Goal: Task Accomplishment & Management: Manage account settings

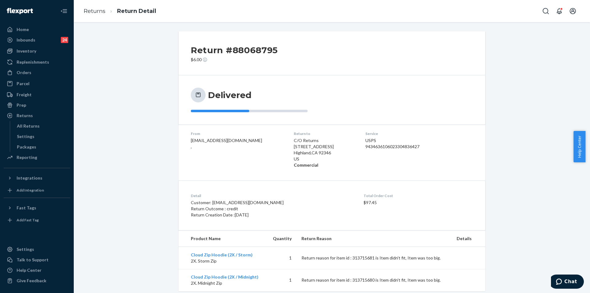
scroll to position [14, 0]
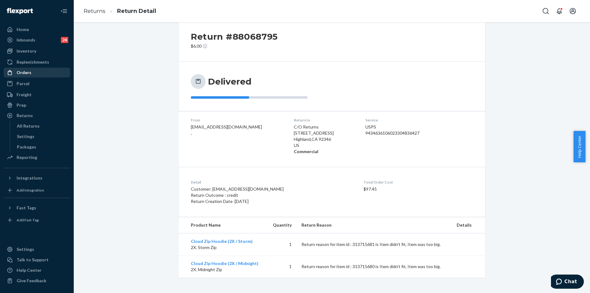
click at [32, 75] on div "Orders" at bounding box center [36, 72] width 65 height 9
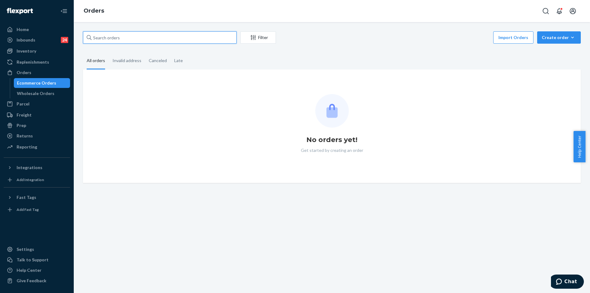
click at [152, 39] on input "text" at bounding box center [160, 37] width 154 height 12
paste input "253427630"
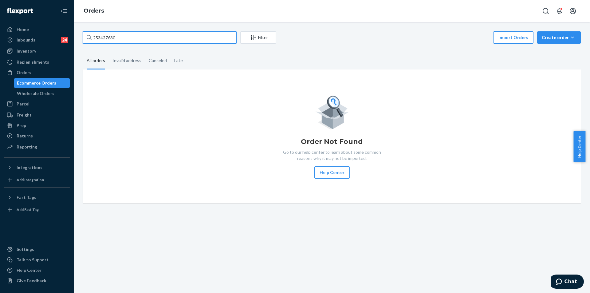
type input "253427630"
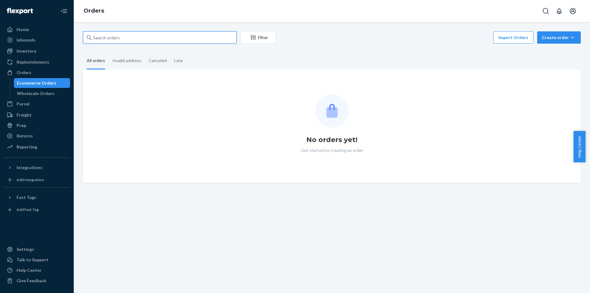
click at [120, 39] on input "text" at bounding box center [160, 37] width 154 height 12
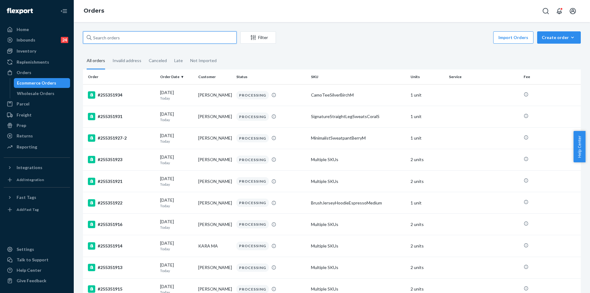
paste input "253427630"
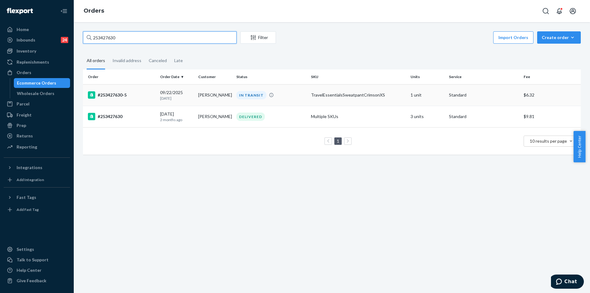
type input "253427630"
click at [309, 93] on td "TravelEssentialsSweatpantCrimsonXS" at bounding box center [359, 95] width 100 height 22
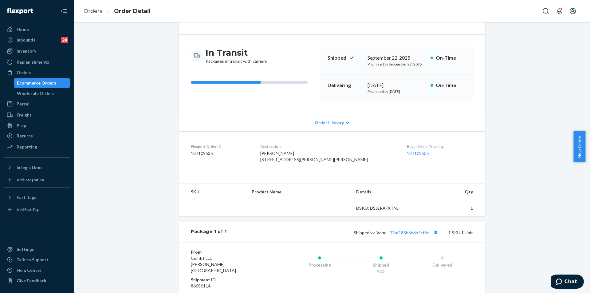
scroll to position [97, 0]
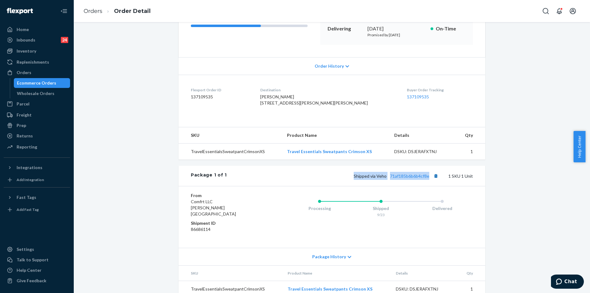
drag, startPoint x: 352, startPoint y: 188, endPoint x: 430, endPoint y: 188, distance: 78.4
click at [429, 180] on div "Shipped via Veho 71af185b6b6b4cf8e 1 SKU 1 Unit" at bounding box center [350, 176] width 246 height 8
click at [432, 180] on button "Copy tracking number" at bounding box center [436, 176] width 8 height 8
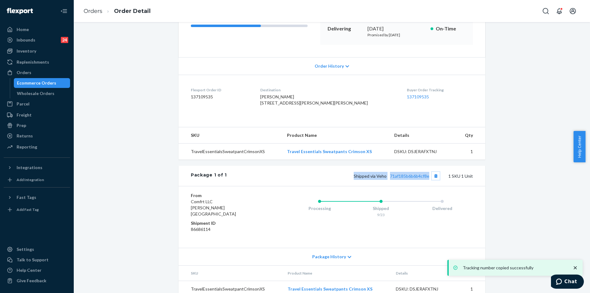
copy span "Shipped via Veho 71af185b6b6b4cf8e"
click at [37, 76] on div "Orders" at bounding box center [36, 72] width 65 height 9
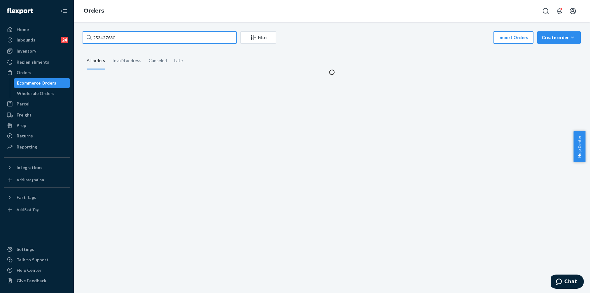
click at [149, 37] on input "253427630" at bounding box center [160, 37] width 154 height 12
paste input "[EMAIL_ADDRESS][DOMAIN_NAME]"
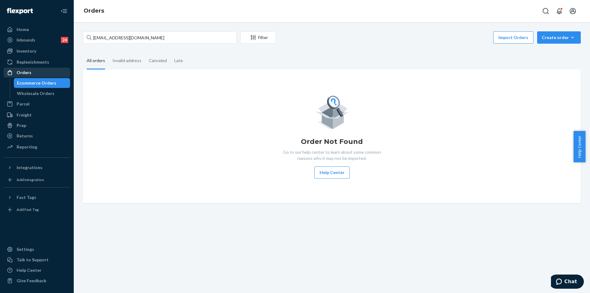
click at [46, 70] on div "Orders" at bounding box center [36, 72] width 65 height 9
click at [149, 36] on input "[EMAIL_ADDRESS][DOMAIN_NAME]" at bounding box center [160, 37] width 154 height 12
paste input "[EMAIL_ADDRESS][DOMAIN_NAME]"
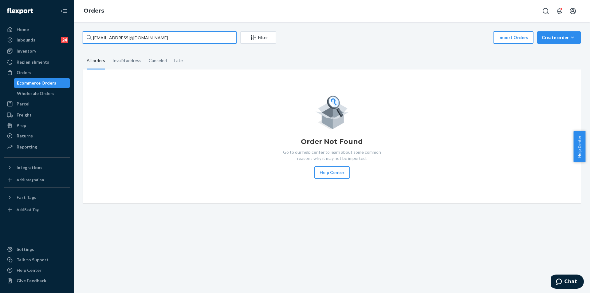
paste input "text"
click at [181, 40] on input "[EMAIL_ADDRESS][DOMAIN_NAME]" at bounding box center [160, 37] width 154 height 12
paste input "255288708"
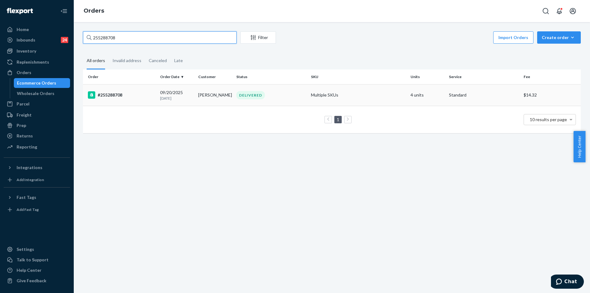
type input "255288708"
click at [236, 95] on div "DELIVERED" at bounding box center [250, 95] width 29 height 8
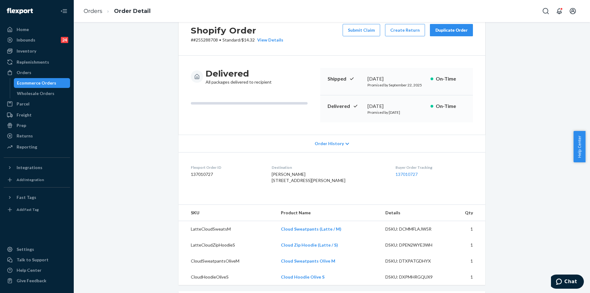
scroll to position [31, 0]
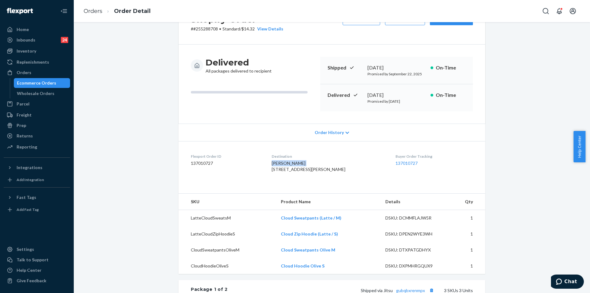
drag, startPoint x: 287, startPoint y: 163, endPoint x: 309, endPoint y: 162, distance: 21.5
click at [309, 162] on dl "Flexport Order ID 137010727 Destination [PERSON_NAME] [STREET_ADDRESS][PERSON_N…" at bounding box center [332, 164] width 307 height 46
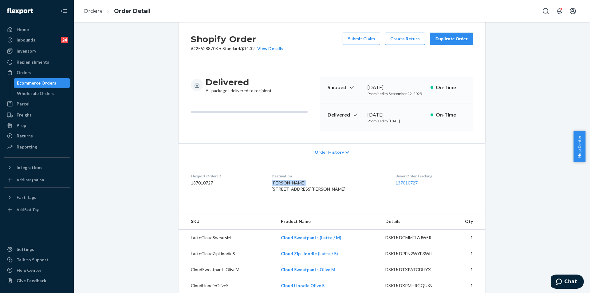
scroll to position [0, 0]
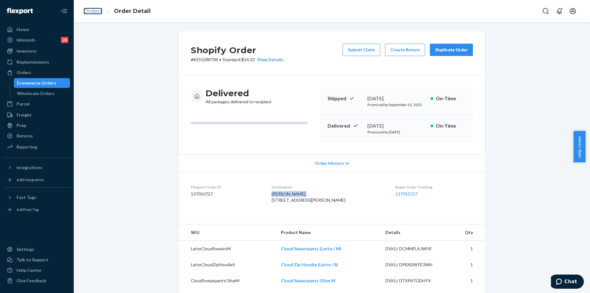
click at [100, 14] on link "Orders" at bounding box center [93, 11] width 19 height 7
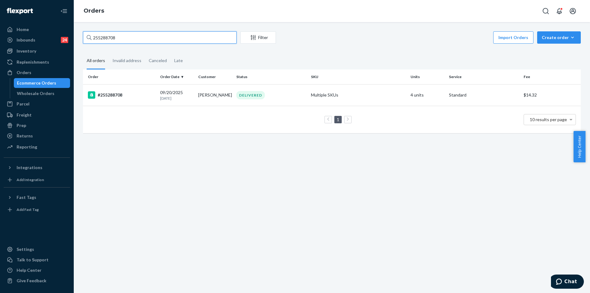
click at [185, 41] on input "255288708" at bounding box center [160, 37] width 154 height 12
paste input "[PERSON_NAME]"
type input "[PERSON_NAME]"
click at [276, 98] on div "DELIVERED" at bounding box center [271, 95] width 72 height 8
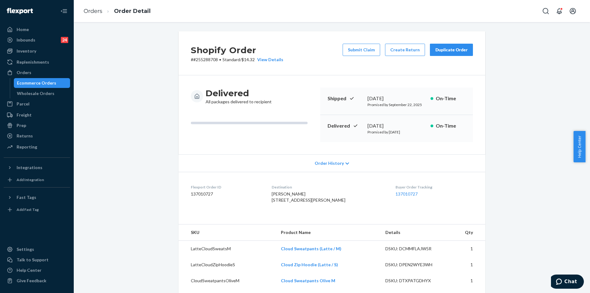
click at [448, 54] on button "Duplicate Order" at bounding box center [451, 50] width 43 height 12
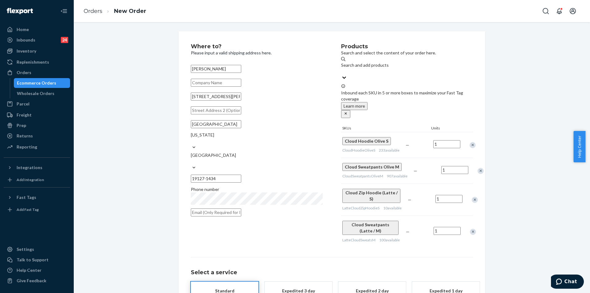
click at [470, 142] on div "Remove Item" at bounding box center [473, 145] width 6 height 6
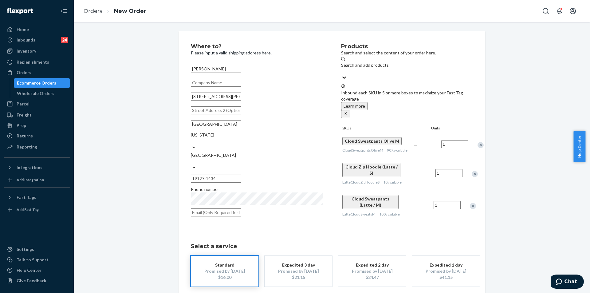
click at [478, 142] on div "Remove Item" at bounding box center [481, 145] width 6 height 6
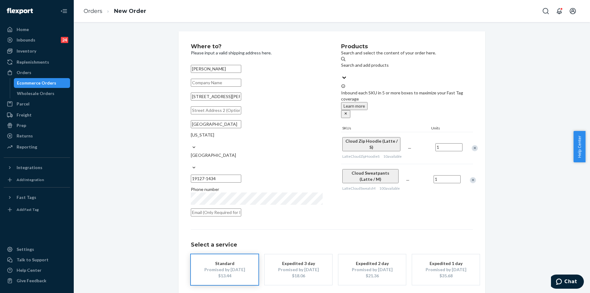
click at [470, 177] on div "Remove Item" at bounding box center [473, 180] width 6 height 6
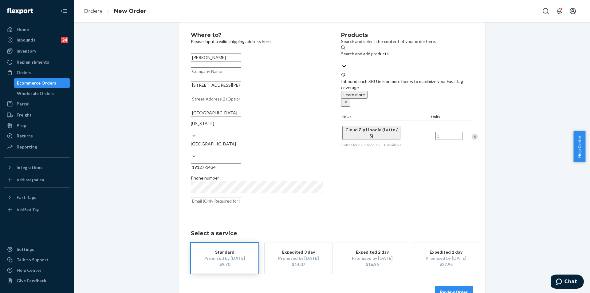
scroll to position [18, 0]
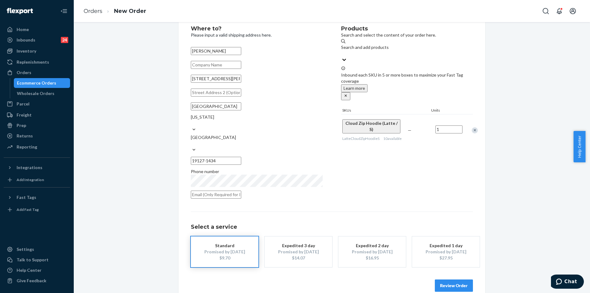
click at [466, 279] on button "Review Order" at bounding box center [454, 285] width 38 height 12
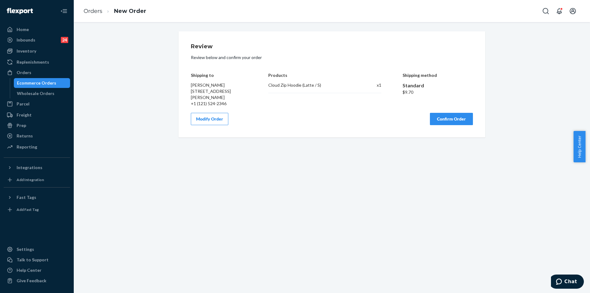
scroll to position [0, 0]
click at [438, 121] on button "Confirm Order" at bounding box center [451, 119] width 43 height 12
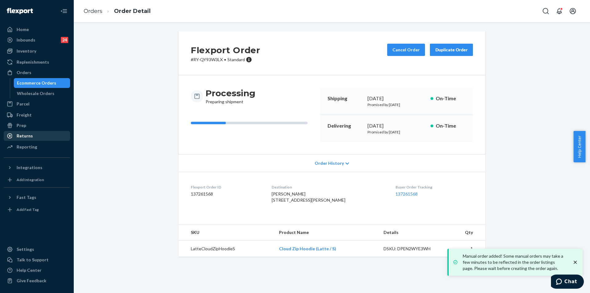
click at [36, 136] on div "Returns" at bounding box center [36, 136] width 65 height 9
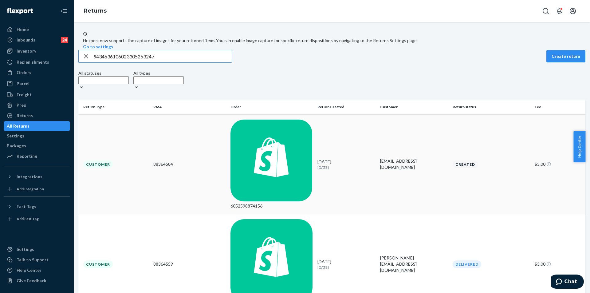
type input "9434636106023305253247"
click at [286, 133] on div "6052598874156" at bounding box center [272, 165] width 82 height 90
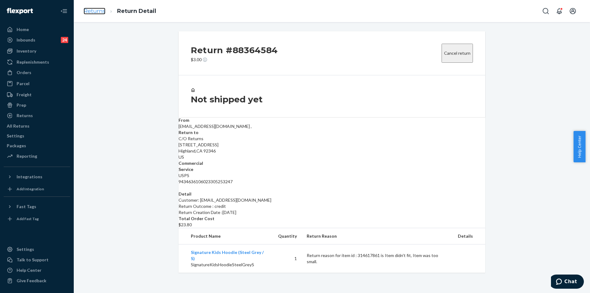
click at [102, 8] on link "Returns" at bounding box center [95, 11] width 22 height 7
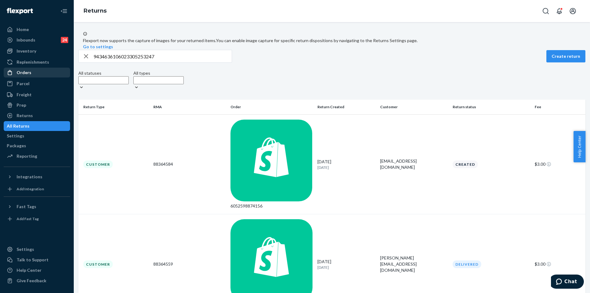
click at [35, 72] on div "Orders" at bounding box center [36, 72] width 65 height 9
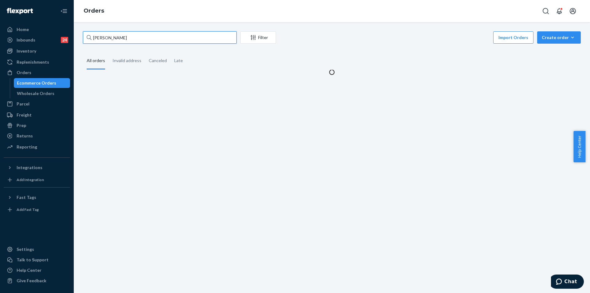
click at [148, 37] on input "[PERSON_NAME]" at bounding box center [160, 37] width 154 height 12
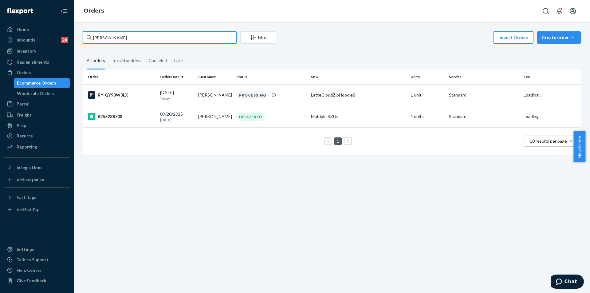
click at [148, 37] on input "[PERSON_NAME]" at bounding box center [160, 37] width 154 height 12
paste input "[EMAIL_ADDRESS][DOMAIN_NAME]"
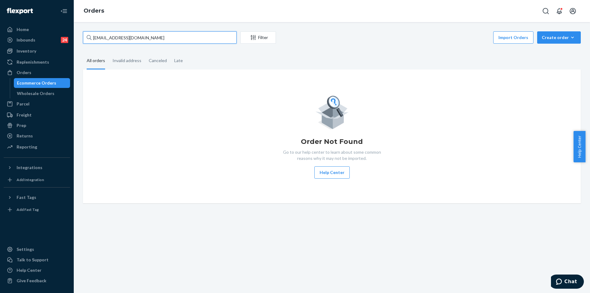
click at [170, 38] on input "[EMAIL_ADDRESS][DOMAIN_NAME]" at bounding box center [160, 37] width 154 height 12
paste input "[PERSON_NAME]"
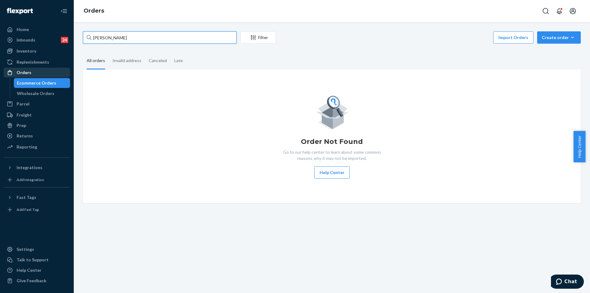
type input "[PERSON_NAME]"
click at [42, 68] on link "Orders" at bounding box center [37, 73] width 66 height 10
click at [44, 71] on div "Orders" at bounding box center [36, 72] width 65 height 9
click at [42, 95] on div "Wholesale Orders" at bounding box center [35, 93] width 37 height 6
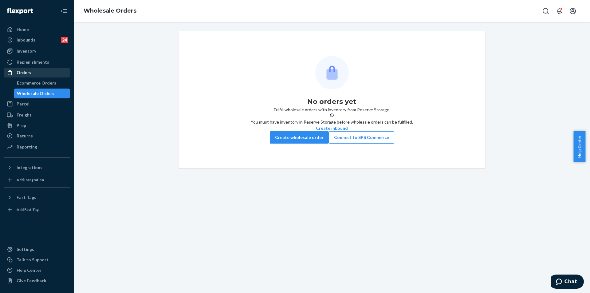
click at [30, 74] on div "Orders" at bounding box center [24, 72] width 15 height 6
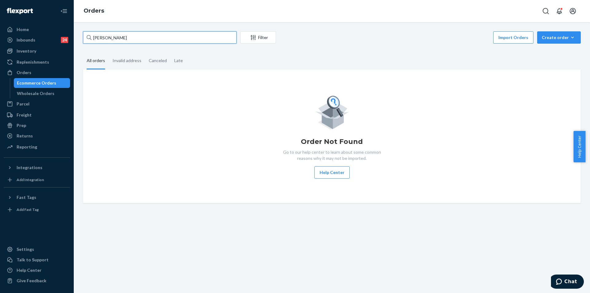
click at [125, 40] on input "[PERSON_NAME]" at bounding box center [160, 37] width 154 height 12
click at [126, 40] on input "[PERSON_NAME]" at bounding box center [160, 37] width 154 height 12
type input "Z"
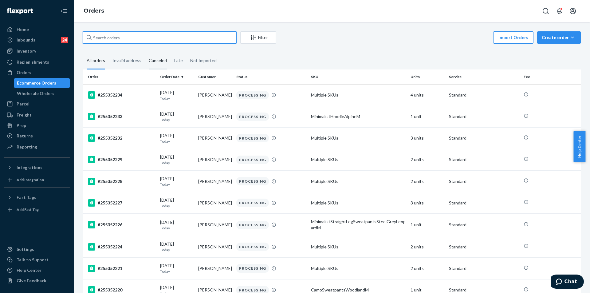
paste input "[PERSON_NAME]"
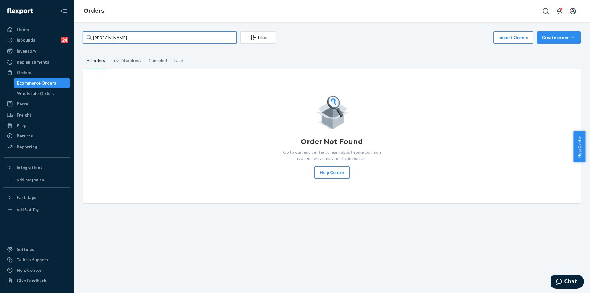
drag, startPoint x: 164, startPoint y: 43, endPoint x: 159, endPoint y: 36, distance: 8.8
click at [164, 43] on input "[PERSON_NAME]" at bounding box center [160, 37] width 154 height 12
click at [158, 36] on input "[PERSON_NAME]" at bounding box center [160, 37] width 154 height 12
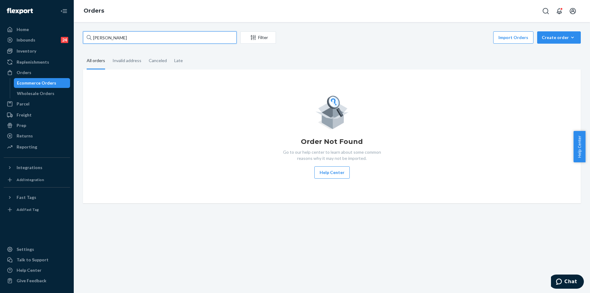
paste input "255181610"
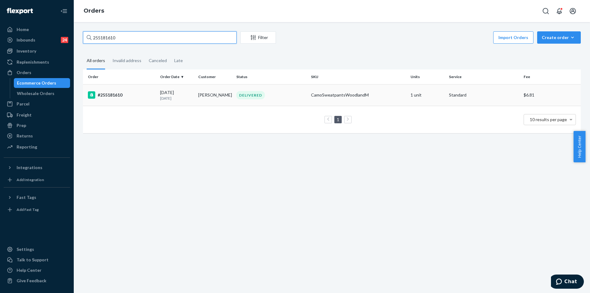
type input "255181610"
copy td "[PERSON_NAME]"
drag, startPoint x: 225, startPoint y: 95, endPoint x: 197, endPoint y: 94, distance: 27.7
click at [197, 94] on td "[PERSON_NAME]" at bounding box center [215, 95] width 38 height 22
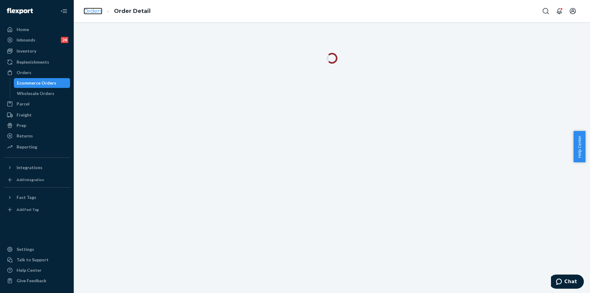
click at [87, 8] on link "Orders" at bounding box center [93, 11] width 19 height 7
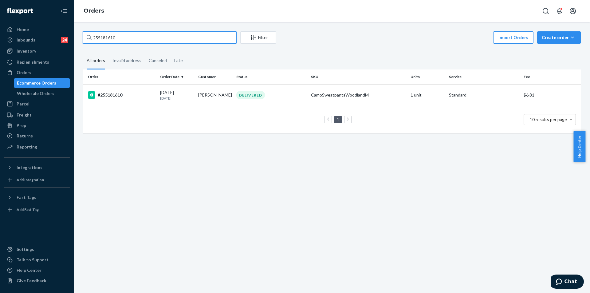
click at [136, 37] on input "255181610" at bounding box center [160, 37] width 154 height 12
paste input "[PERSON_NAME]"
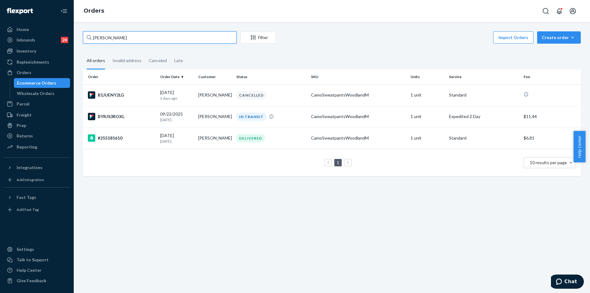
type input "[PERSON_NAME]"
click at [288, 137] on div "DELIVERED" at bounding box center [271, 138] width 72 height 8
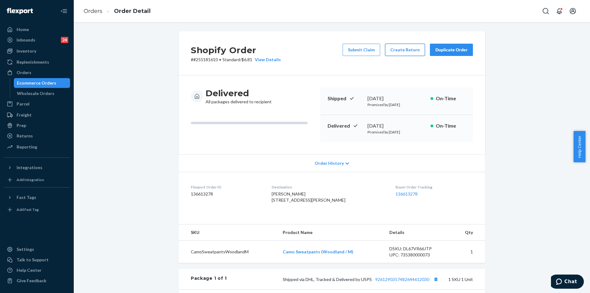
click at [387, 51] on button "Create Return" at bounding box center [405, 50] width 40 height 12
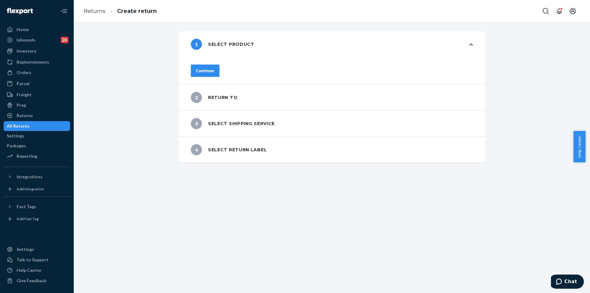
click at [214, 69] on div "Continue" at bounding box center [205, 71] width 18 height 6
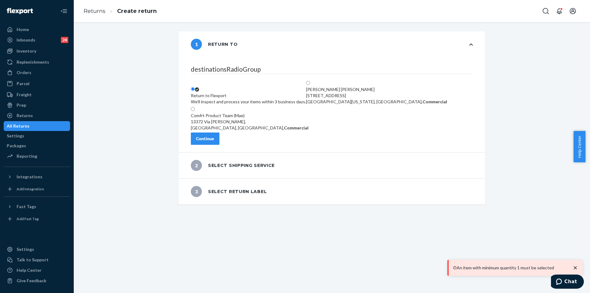
drag, startPoint x: 229, startPoint y: 145, endPoint x: 235, endPoint y: 147, distance: 5.9
click at [219, 145] on button "Continue" at bounding box center [205, 138] width 29 height 12
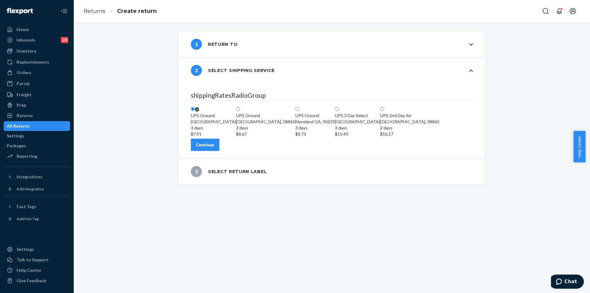
click at [214, 148] on div "Continue" at bounding box center [205, 145] width 18 height 6
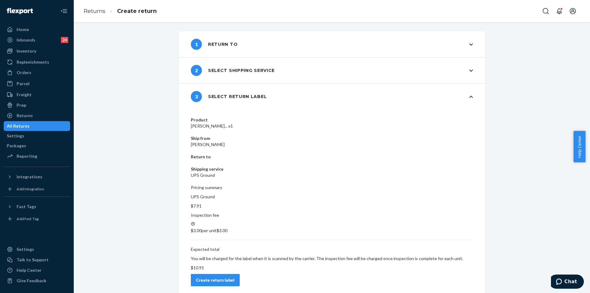
click at [240, 274] on button "Create return label" at bounding box center [215, 280] width 49 height 12
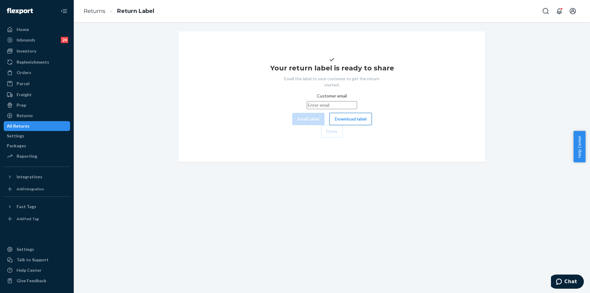
click at [329, 125] on button "Download label" at bounding box center [350, 119] width 42 height 12
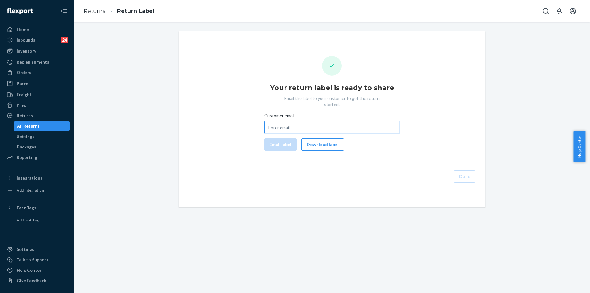
click at [297, 121] on input "Customer email" at bounding box center [331, 127] width 135 height 12
paste input "[EMAIL_ADDRESS][DOMAIN_NAME]"
type input "[EMAIL_ADDRESS][DOMAIN_NAME]"
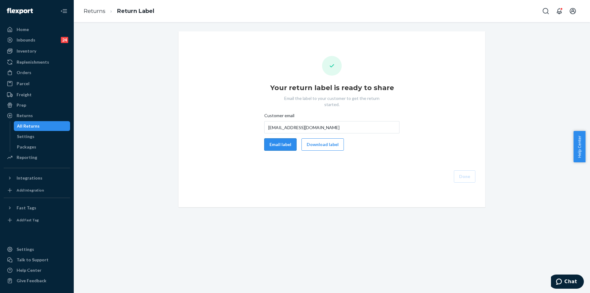
click at [281, 138] on button "Email label" at bounding box center [280, 144] width 32 height 12
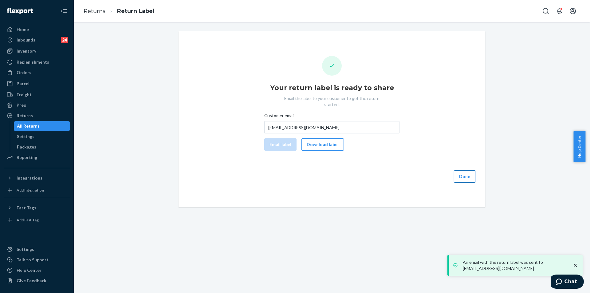
click at [465, 172] on button "Done" at bounding box center [465, 176] width 22 height 12
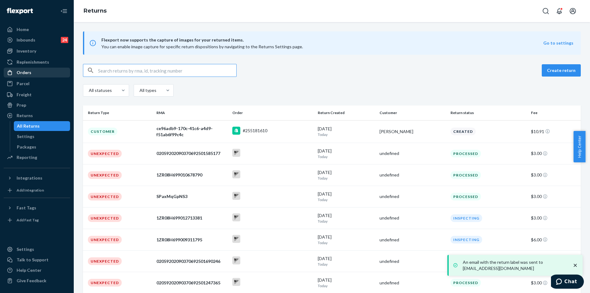
drag, startPoint x: 17, startPoint y: 70, endPoint x: 6, endPoint y: 73, distance: 11.4
click at [18, 70] on div "Orders" at bounding box center [24, 72] width 15 height 6
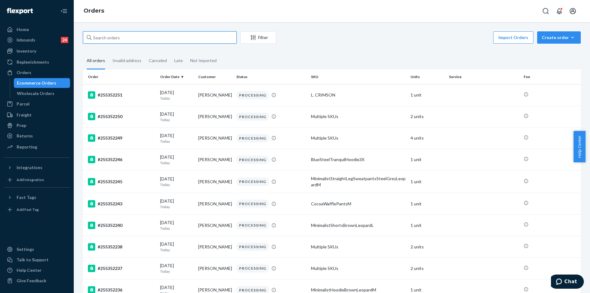
click at [176, 35] on input "text" at bounding box center [160, 37] width 154 height 12
click at [161, 36] on input "text" at bounding box center [160, 37] width 154 height 12
paste input "[PERSON_NAME]"
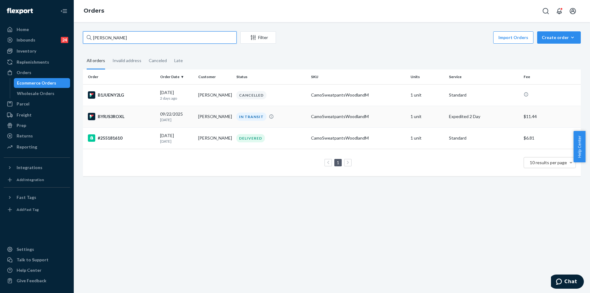
type input "[PERSON_NAME]"
click at [305, 117] on div "IN TRANSIT" at bounding box center [271, 116] width 72 height 8
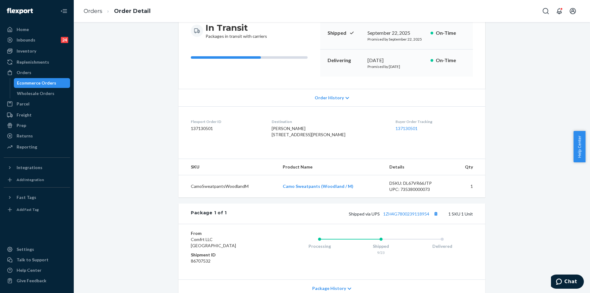
scroll to position [123, 0]
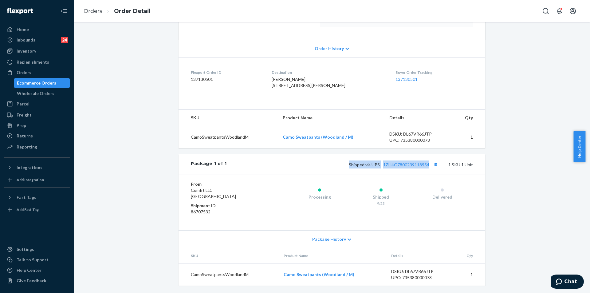
copy span "Shipped via UPS 1ZH4G7800239118954"
drag, startPoint x: 347, startPoint y: 171, endPoint x: 442, endPoint y: 163, distance: 95.3
click at [443, 166] on div "Shipped via UPS 1ZH4G7800239118954 1 SKU 1 Unit" at bounding box center [350, 164] width 246 height 8
click at [44, 134] on div "Returns" at bounding box center [36, 136] width 65 height 9
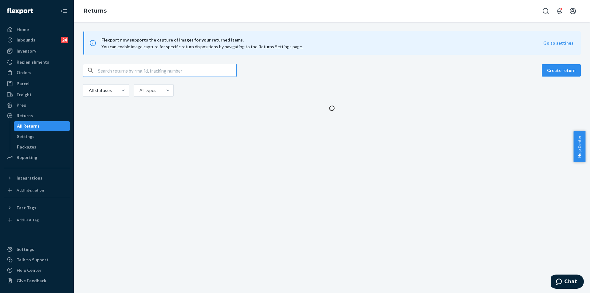
click at [160, 71] on input "text" at bounding box center [167, 70] width 138 height 12
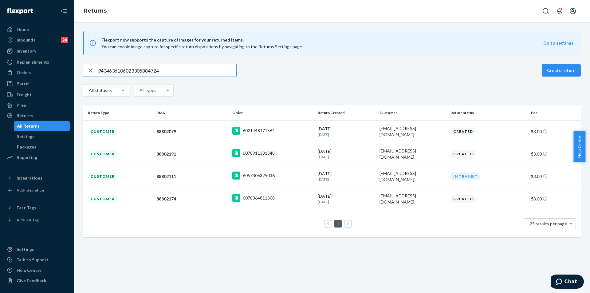
type input "9434636106023305884724"
click at [439, 132] on div "hreda6@hawkmail.hfcc.edu" at bounding box center [413, 131] width 66 height 12
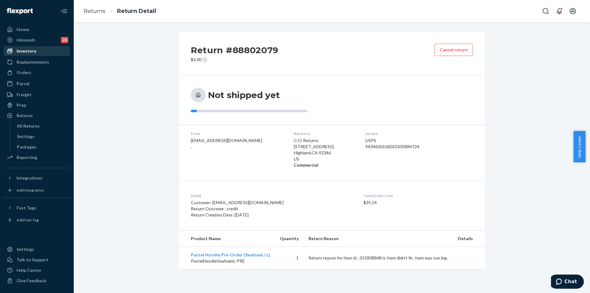
click at [35, 48] on div "Inventory" at bounding box center [36, 51] width 65 height 9
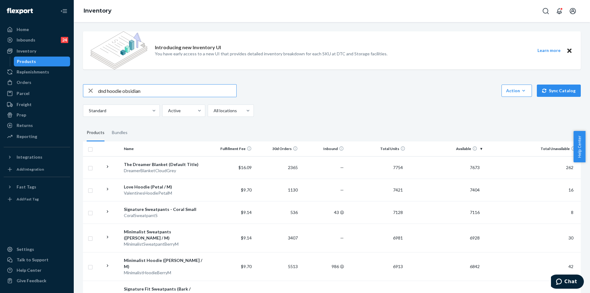
type input "dnd hoodie obsidian"
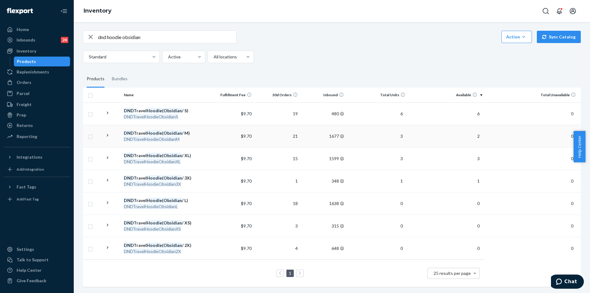
scroll to position [58, 0]
click at [187, 39] on div "dnd hoodie obsidian Action Create product Create bundle Bulk create products Bu…" at bounding box center [332, 46] width 498 height 33
click at [182, 34] on input "dnd hoodie obsidian" at bounding box center [167, 37] width 138 height 12
click at [45, 81] on div "Orders" at bounding box center [36, 82] width 65 height 9
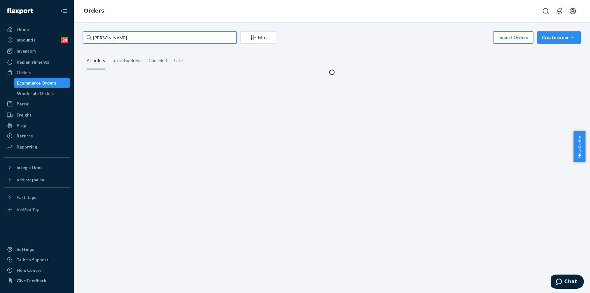
click at [174, 37] on input "[PERSON_NAME]" at bounding box center [160, 37] width 154 height 12
paste input "255192563"
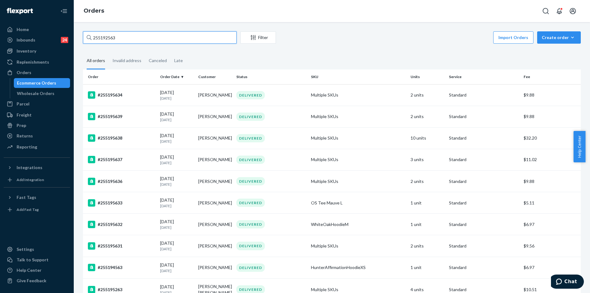
click at [181, 37] on input "255192563" at bounding box center [160, 37] width 154 height 12
click at [172, 33] on input "255192563" at bounding box center [160, 37] width 154 height 12
paste input "text"
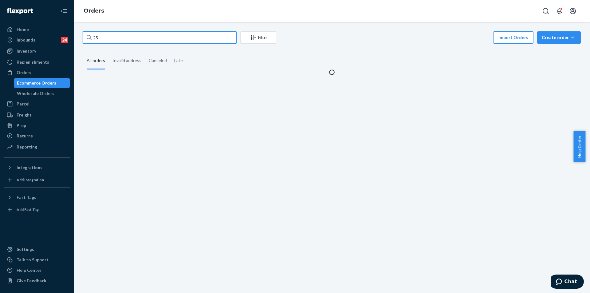
type input "2"
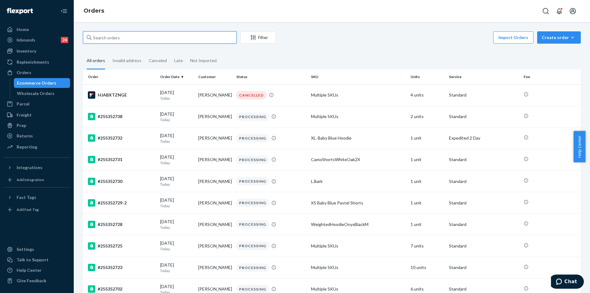
paste input "255192563"
type input "255192563"
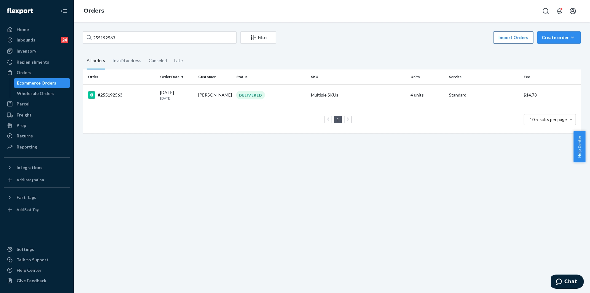
click at [271, 106] on td "1 10 results per page" at bounding box center [332, 119] width 498 height 27
click at [279, 101] on td "DELIVERED" at bounding box center [271, 95] width 75 height 22
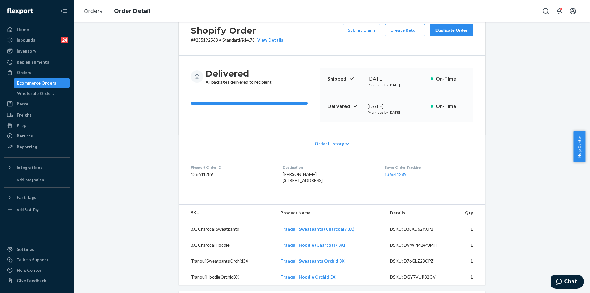
scroll to position [31, 0]
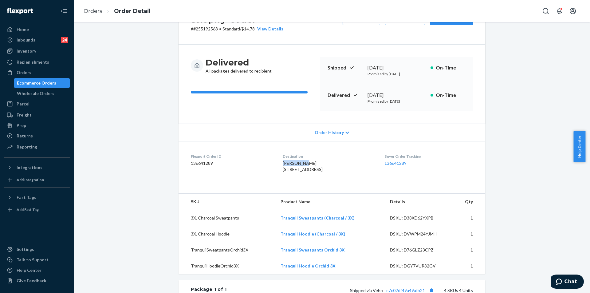
copy span "Jen Barnes"
drag, startPoint x: 276, startPoint y: 162, endPoint x: 301, endPoint y: 163, distance: 24.9
click at [301, 163] on dl "Flexport Order ID 136641289 Destination Jen Barnes 2121 S Broadway Unit 158 Unt…" at bounding box center [332, 164] width 307 height 46
click at [92, 13] on link "Orders" at bounding box center [93, 11] width 19 height 7
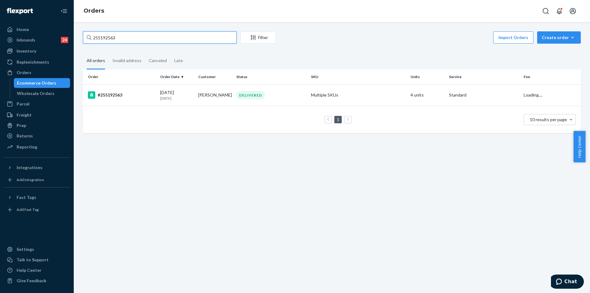
click at [176, 38] on input "255192563" at bounding box center [160, 37] width 154 height 12
paste input "Jen Barnes"
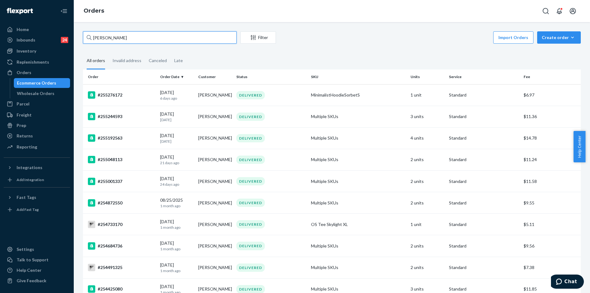
click at [156, 39] on input "Jen Barnes" at bounding box center [160, 37] width 154 height 12
paste input "255192563"
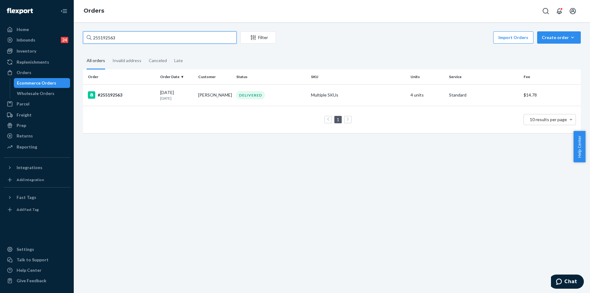
click at [136, 35] on input "255192563" at bounding box center [160, 37] width 154 height 12
paste input "3514257"
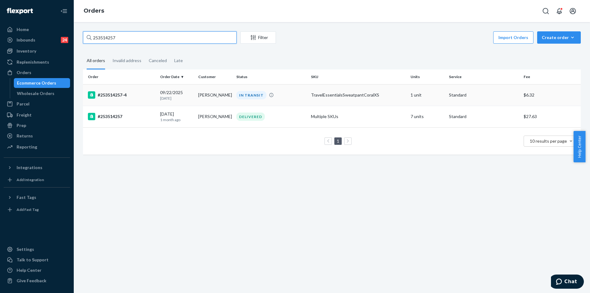
type input "253514257"
click at [290, 96] on div "IN TRANSIT" at bounding box center [271, 95] width 72 height 8
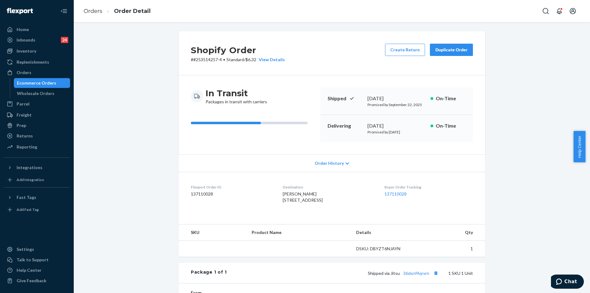
scroll to position [31, 0]
